Goal: Information Seeking & Learning: Learn about a topic

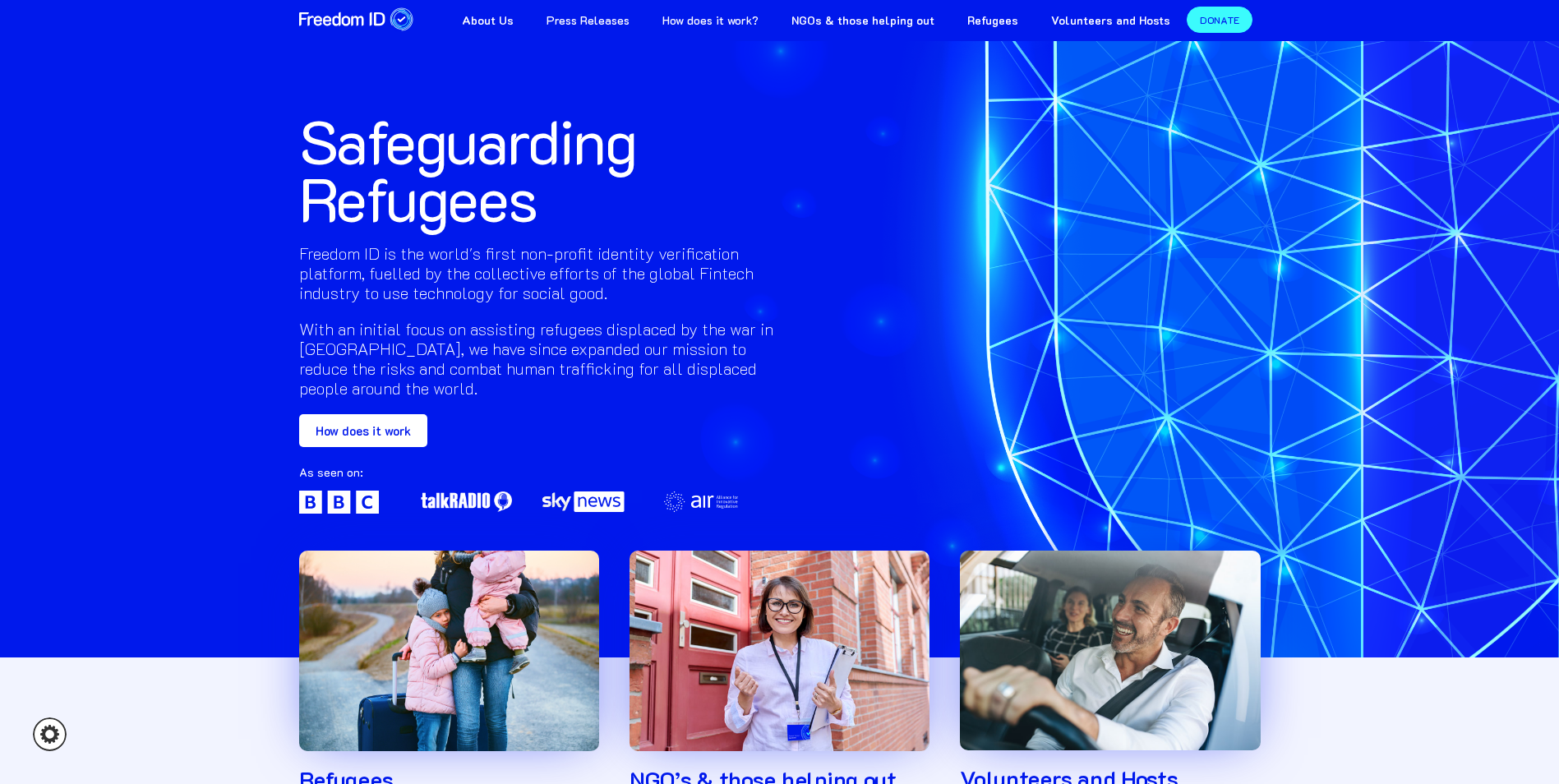
click at [736, 21] on link "How does it work?" at bounding box center [710, 18] width 129 height 37
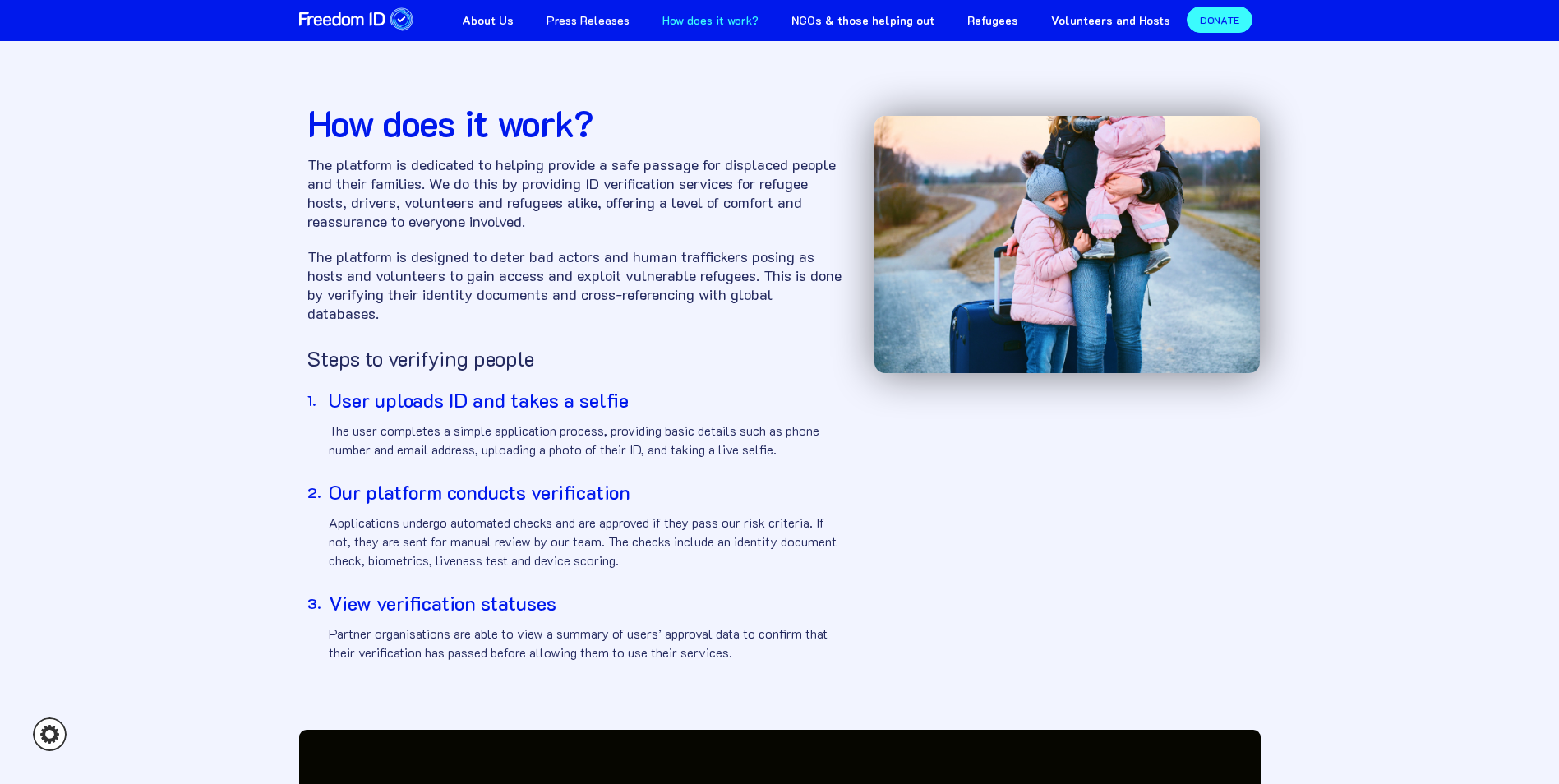
click at [514, 22] on strong "About Us" at bounding box center [488, 20] width 51 height 15
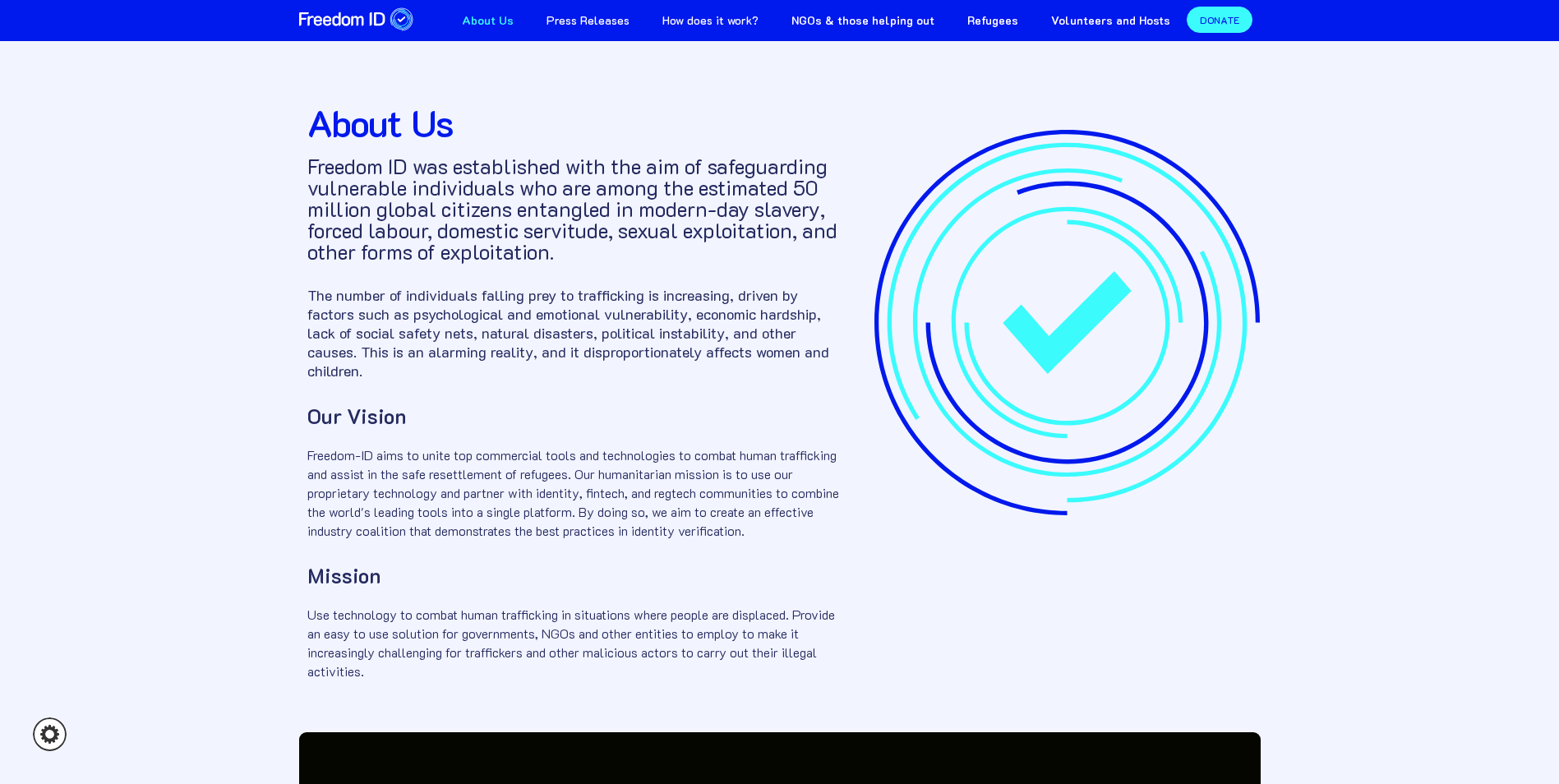
drag, startPoint x: 158, startPoint y: 0, endPoint x: 676, endPoint y: 94, distance: 526.5
click at [676, 94] on div "About Us Freedom ID was established with the aim of safeguarding vulnerable ind…" at bounding box center [575, 360] width 535 height 639
click at [344, 16] on img "home" at bounding box center [356, 19] width 115 height 26
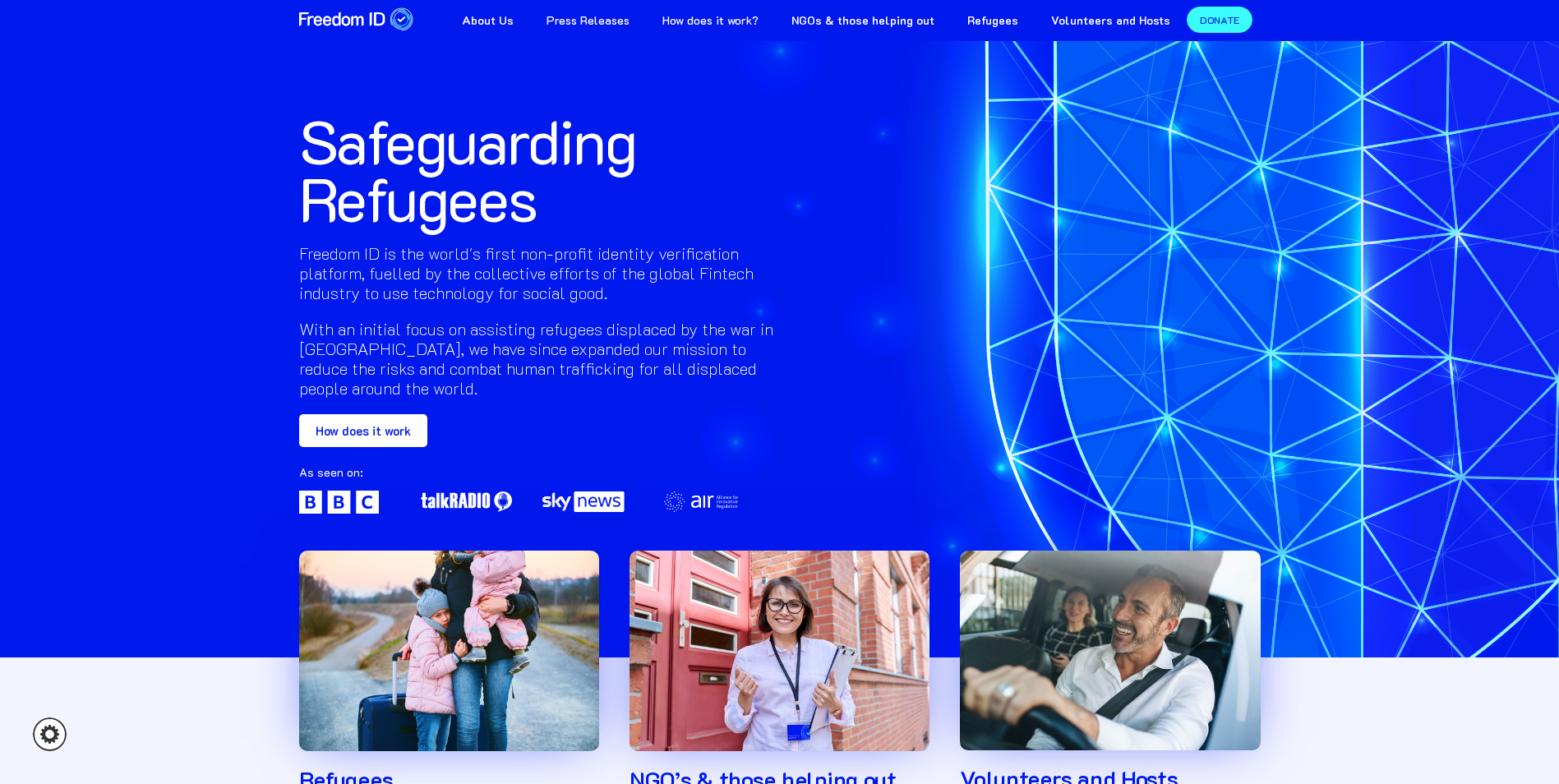
click at [116, 536] on div "Safeguarding Refugees Freedom ID is the world's first non-profit identity verif…" at bounding box center [780, 329] width 1559 height 657
